Goal: Check status

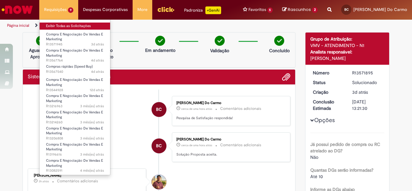
scroll to position [33, 0]
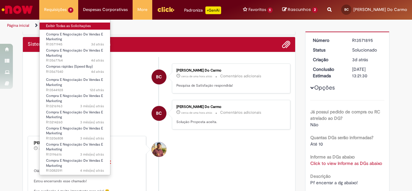
click at [70, 24] on link "Exibir Todas as Solicitações" at bounding box center [75, 26] width 71 height 7
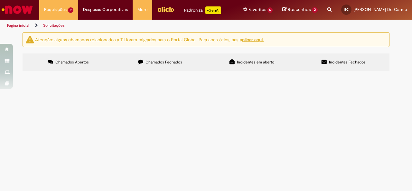
scroll to position [27, 0]
click at [0, 0] on span "envio caixas" at bounding box center [0, 0] width 0 height 0
drag, startPoint x: 127, startPoint y: 119, endPoint x: 131, endPoint y: 114, distance: 6.5
click at [0, 0] on td "envio caixas" at bounding box center [0, 0] width 0 height 0
click at [0, 0] on td "Compra E Negociação De Vendas E Marketing" at bounding box center [0, 0] width 0 height 0
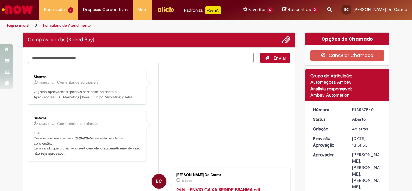
click at [102, 117] on ul "Sistema 4d atrás 4 dias atrás Comentários adicionais O grupo aprovador disponív…" at bounding box center [159, 165] width 263 height 204
click at [102, 117] on div "Sistema" at bounding box center [87, 118] width 107 height 4
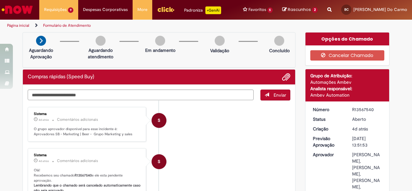
click at [354, 108] on div "R13567540" at bounding box center [367, 109] width 30 height 6
copy div "R13567540"
